Goal: Contribute content

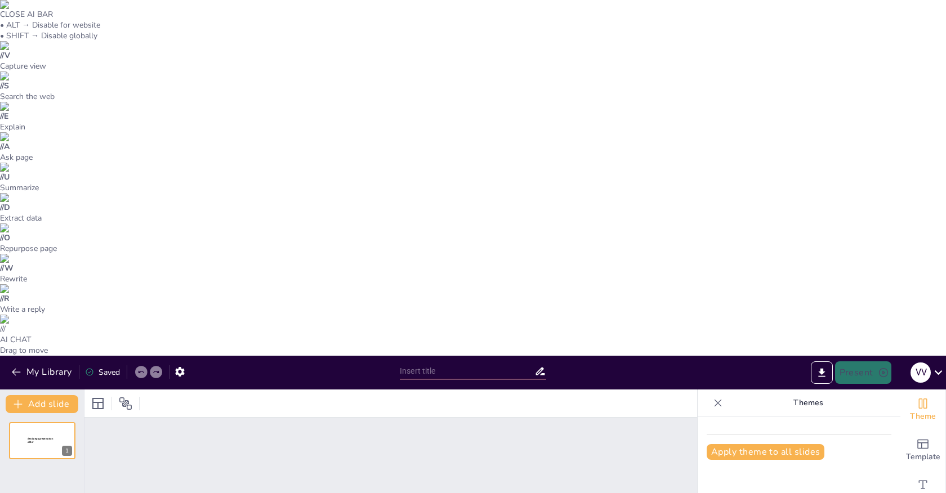
type input "Стратегический подход к созданию B2B-отдела: от идеи до реализации"
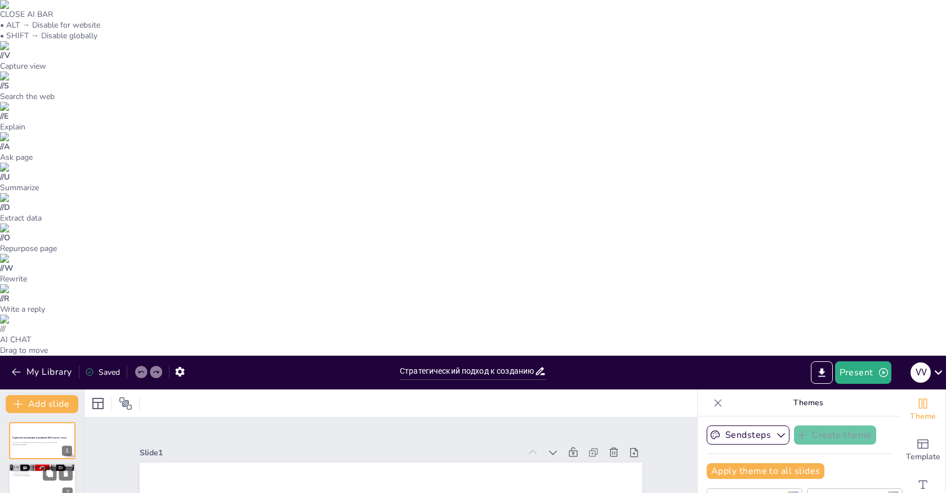
click at [50, 464] on div at bounding box center [42, 483] width 68 height 38
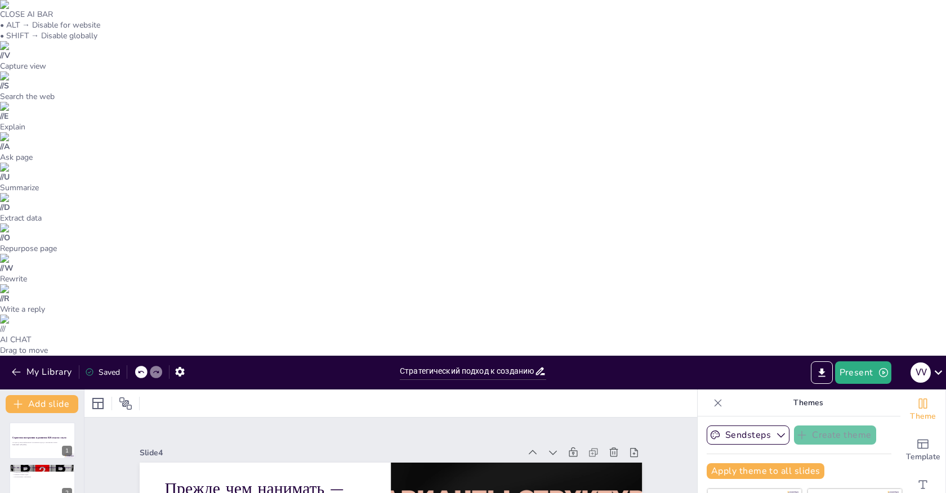
scroll to position [38, 0]
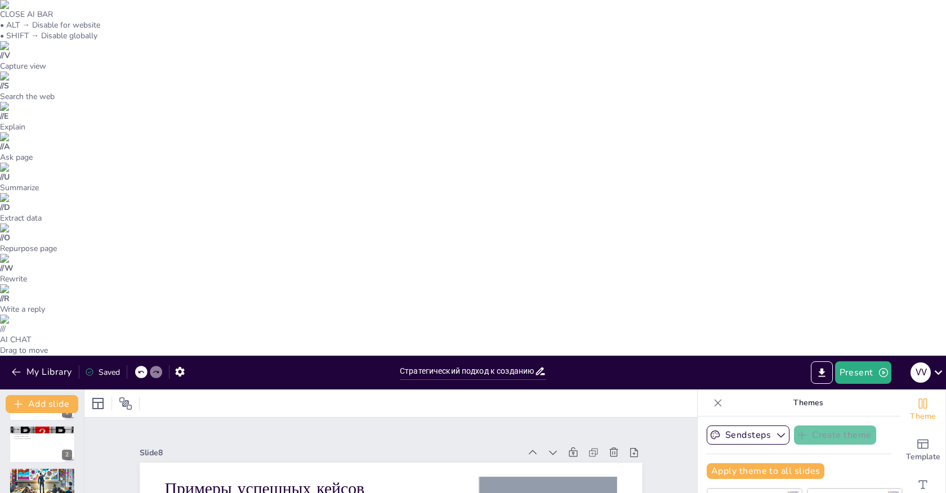
type textarea "Ключевые метрики позволяют объективно оценивать результаты и принимать обоснова…"
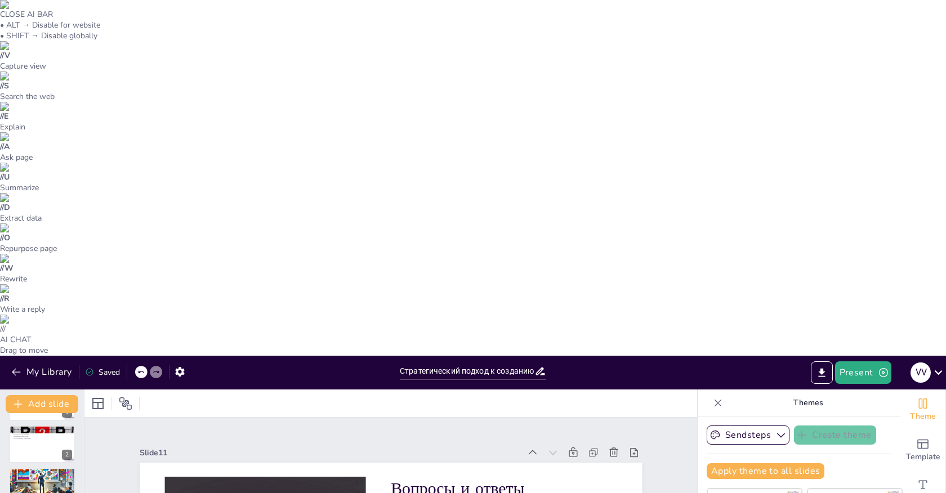
scroll to position [0, 0]
click at [29, 422] on div at bounding box center [42, 441] width 68 height 38
